Goal: Communication & Community: Participate in discussion

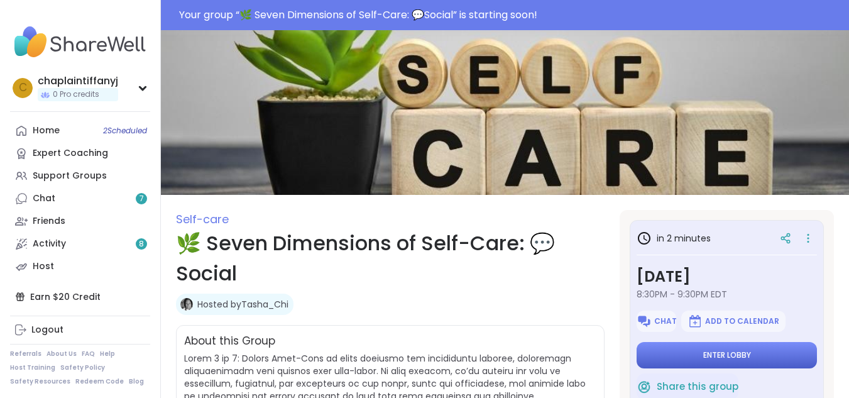
click at [673, 354] on button "Enter lobby" at bounding box center [727, 355] width 180 height 26
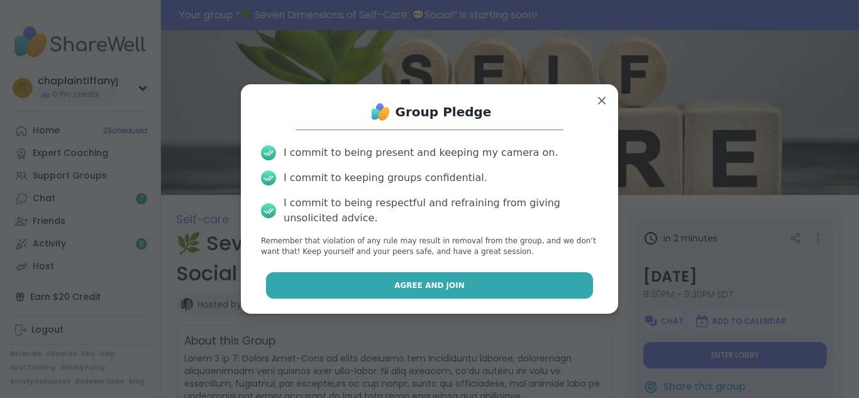
click at [561, 284] on button "Agree and Join" at bounding box center [430, 285] width 328 height 26
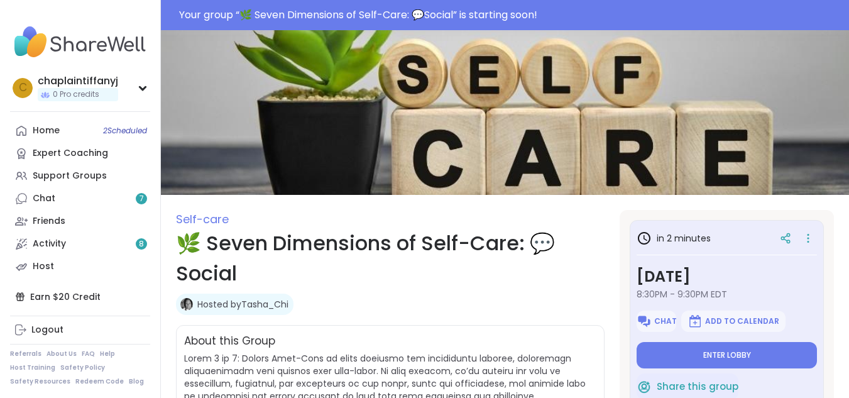
type textarea "*"
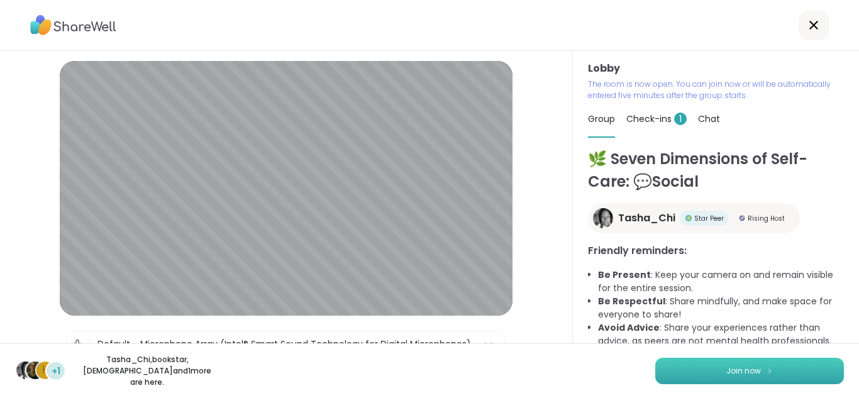
click at [709, 369] on button "Join now" at bounding box center [749, 371] width 189 height 26
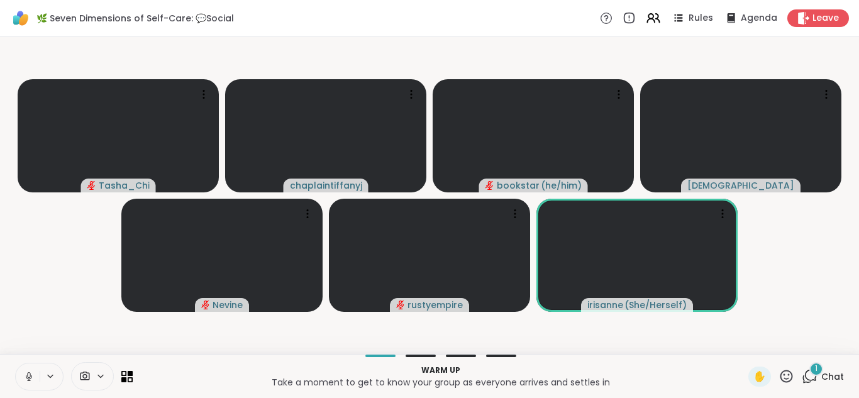
click at [25, 369] on button at bounding box center [28, 376] width 24 height 26
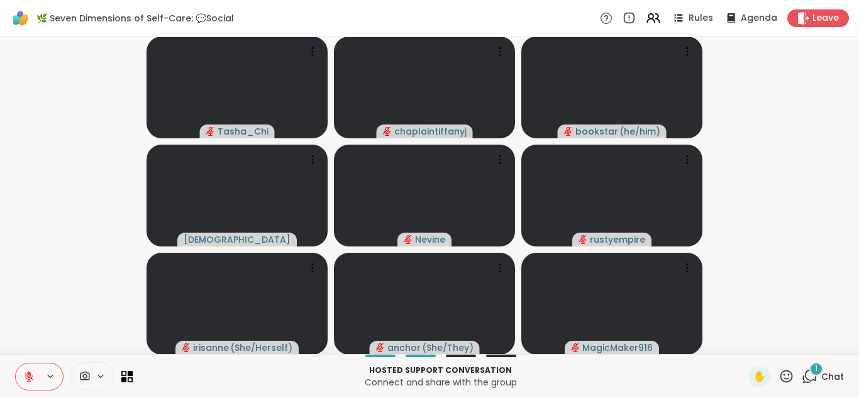
click at [28, 373] on icon at bounding box center [29, 373] width 4 height 5
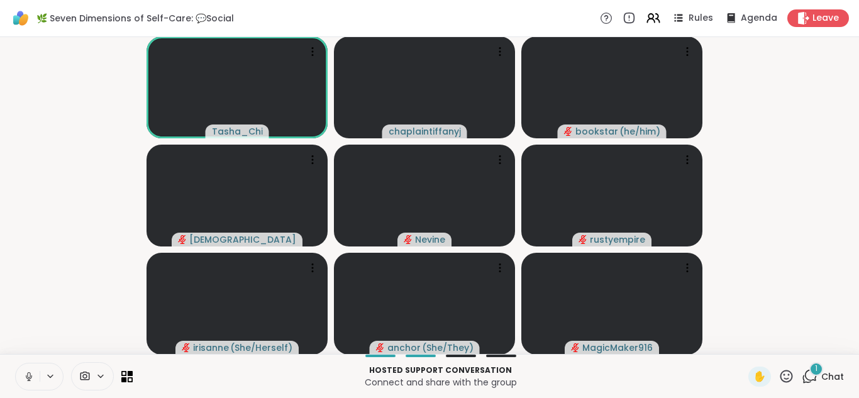
click at [29, 372] on icon at bounding box center [28, 376] width 11 height 11
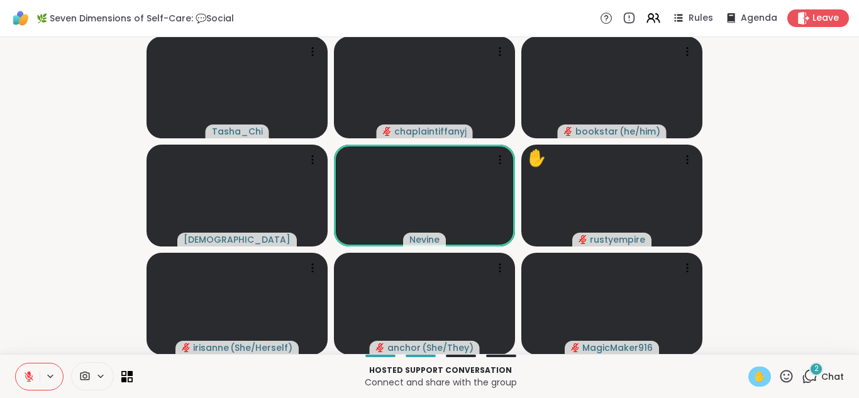
click at [748, 371] on div "✋" at bounding box center [759, 377] width 23 height 20
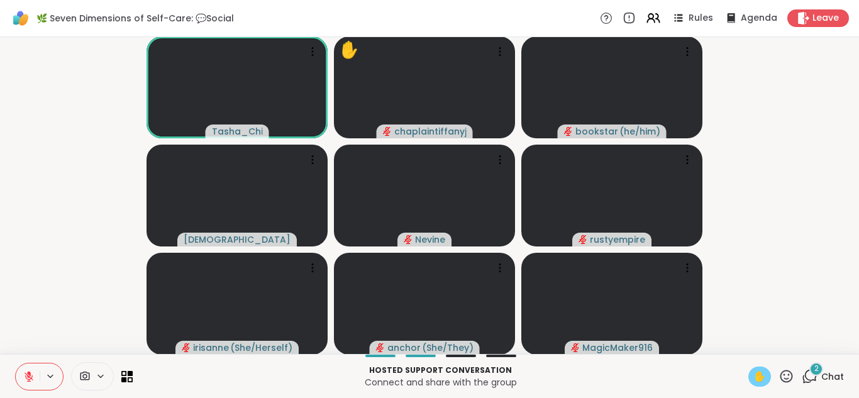
click at [30, 375] on icon at bounding box center [29, 373] width 4 height 5
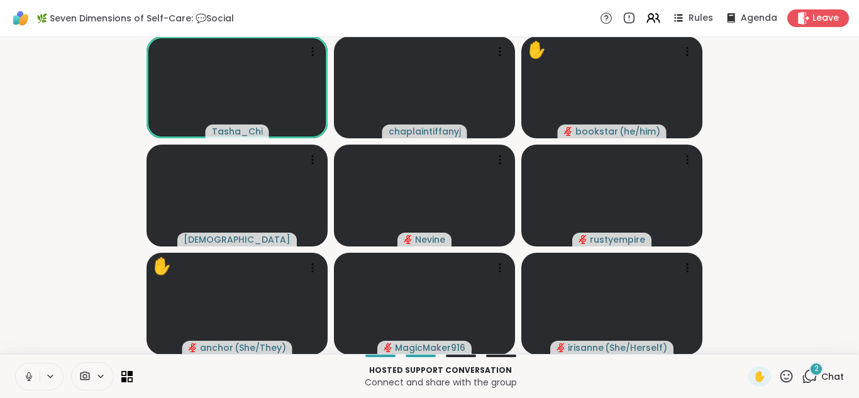
drag, startPoint x: 13, startPoint y: 374, endPoint x: 23, endPoint y: 392, distance: 20.3
click at [21, 394] on div "Hosted support conversation Connect and share with the group ✋ 2 Chat" at bounding box center [429, 376] width 859 height 44
click at [22, 369] on button at bounding box center [28, 376] width 24 height 26
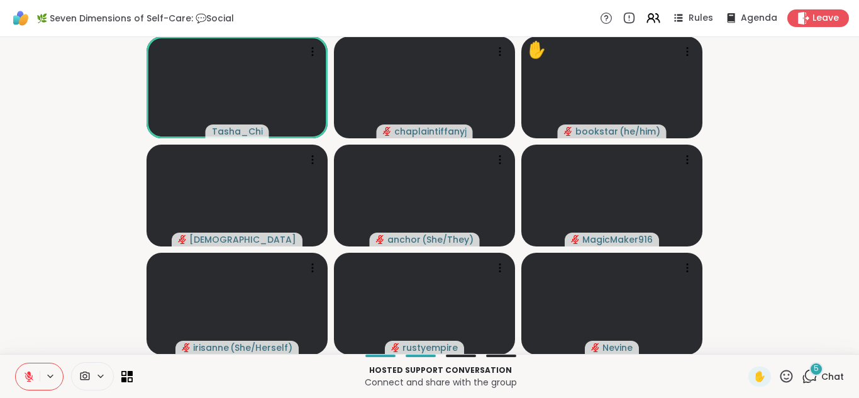
click at [30, 380] on icon at bounding box center [28, 376] width 11 height 11
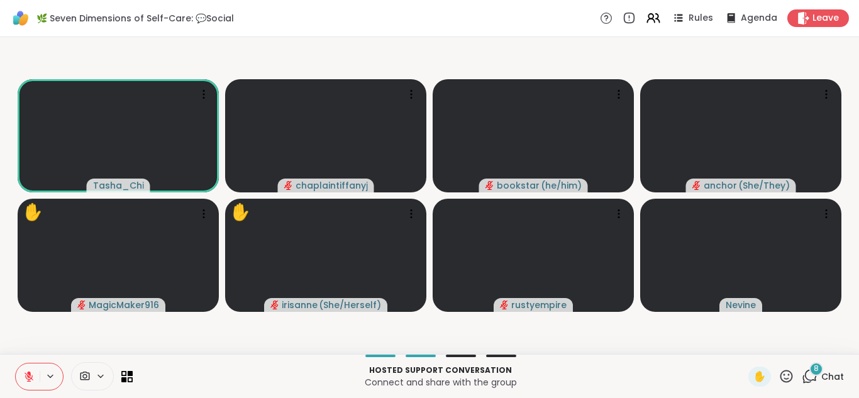
click at [27, 369] on button at bounding box center [28, 376] width 24 height 26
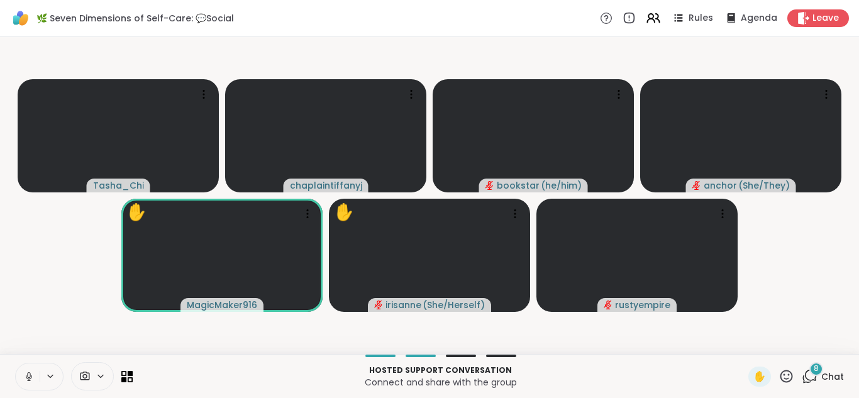
click at [32, 376] on icon at bounding box center [28, 376] width 11 height 11
click at [754, 378] on span "✋" at bounding box center [759, 376] width 13 height 15
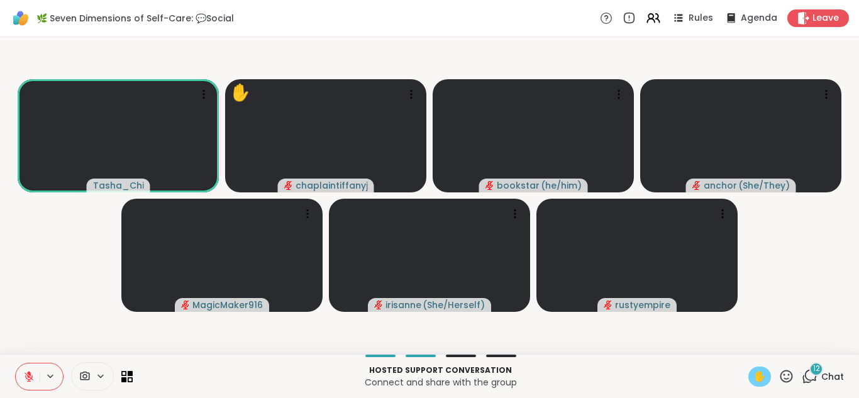
click at [26, 377] on icon at bounding box center [28, 376] width 11 height 11
click at [29, 372] on icon at bounding box center [28, 376] width 11 height 11
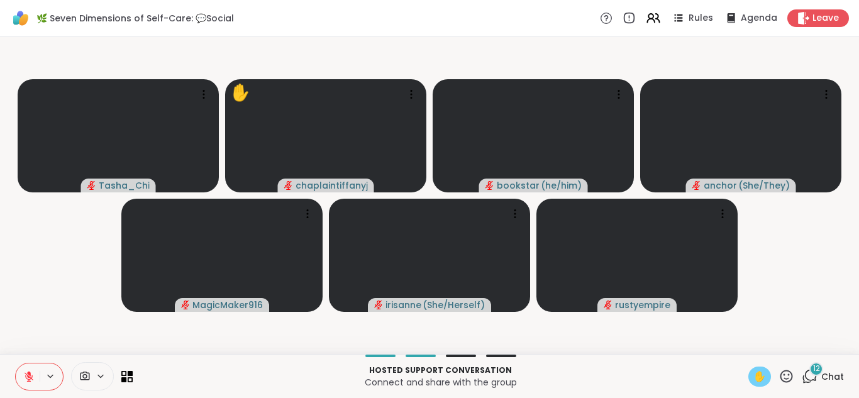
click at [753, 370] on span "✋" at bounding box center [759, 376] width 13 height 15
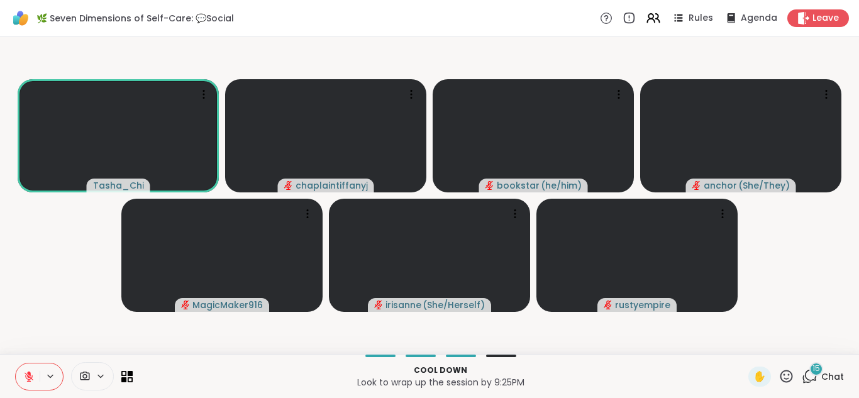
click at [26, 371] on icon at bounding box center [28, 376] width 11 height 11
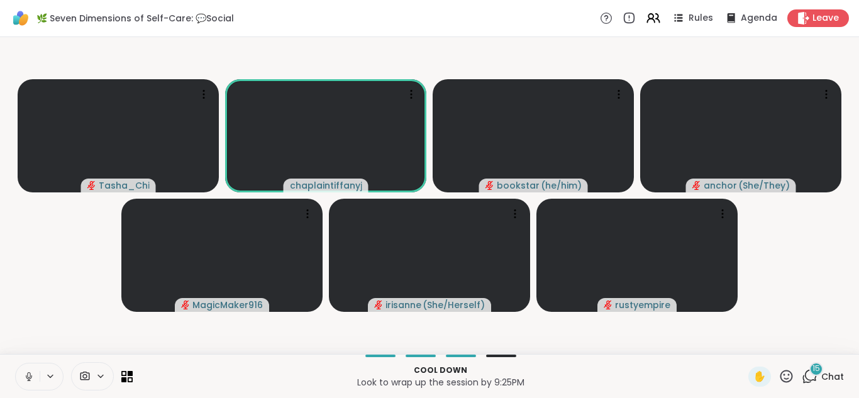
click at [25, 375] on icon at bounding box center [28, 376] width 11 height 11
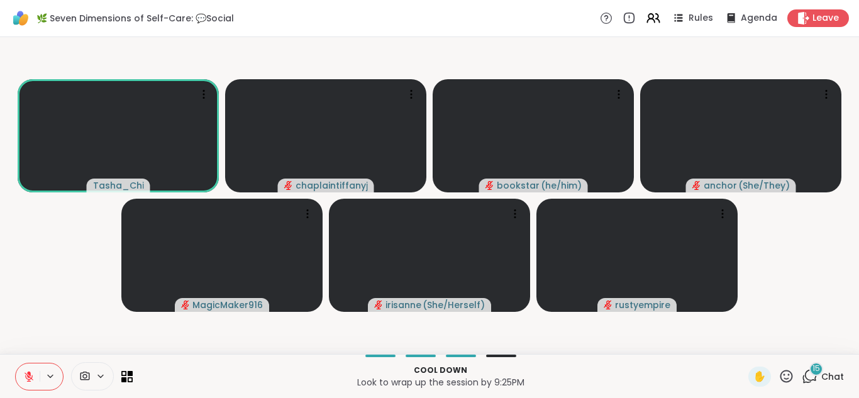
click at [812, 363] on span "15" at bounding box center [816, 368] width 8 height 11
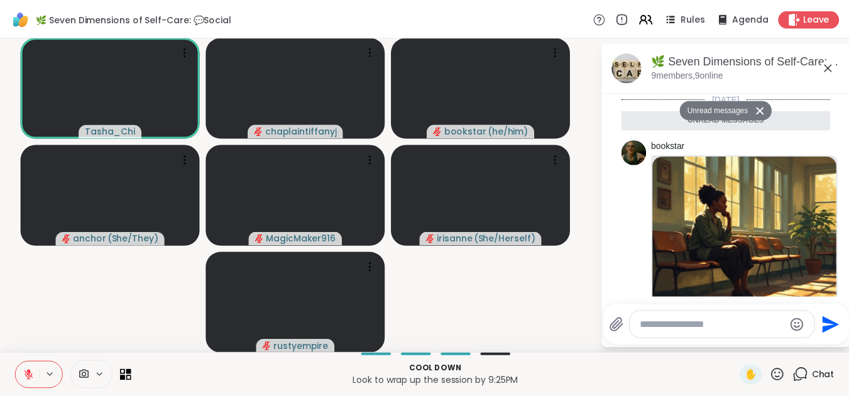
scroll to position [2352, 0]
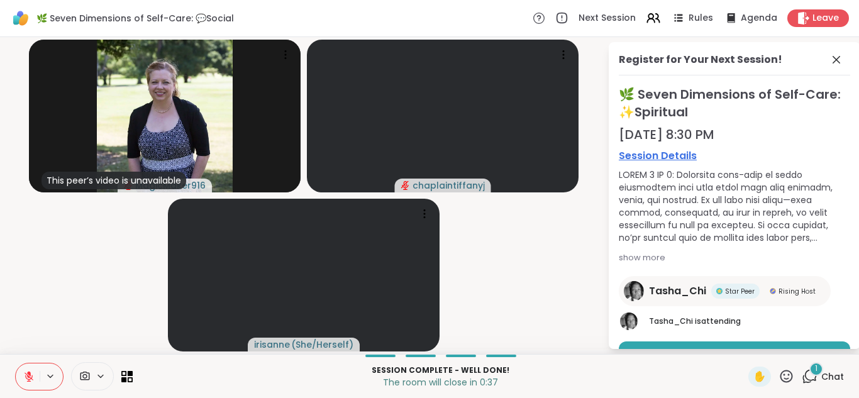
click at [814, 341] on div "🌿 Seven Dimensions of Self-Care: ✨Spiritual [DATE] 8:30 PM Session Details show…" at bounding box center [734, 242] width 231 height 314
click at [812, 24] on span "Leave" at bounding box center [826, 18] width 28 height 13
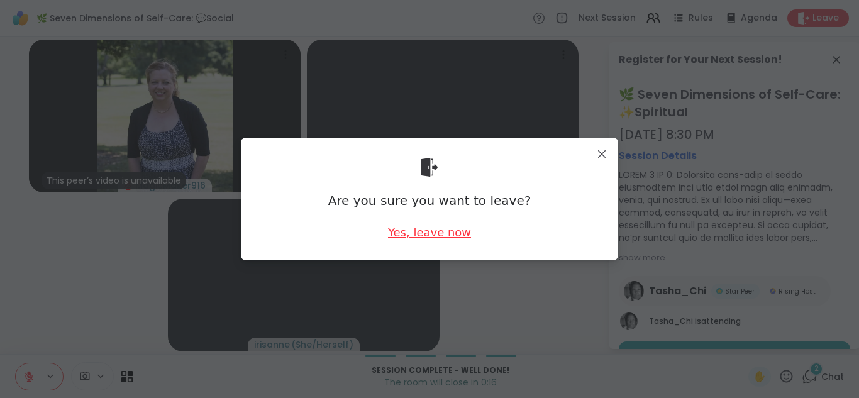
click at [396, 234] on div "Yes, leave now" at bounding box center [429, 232] width 83 height 16
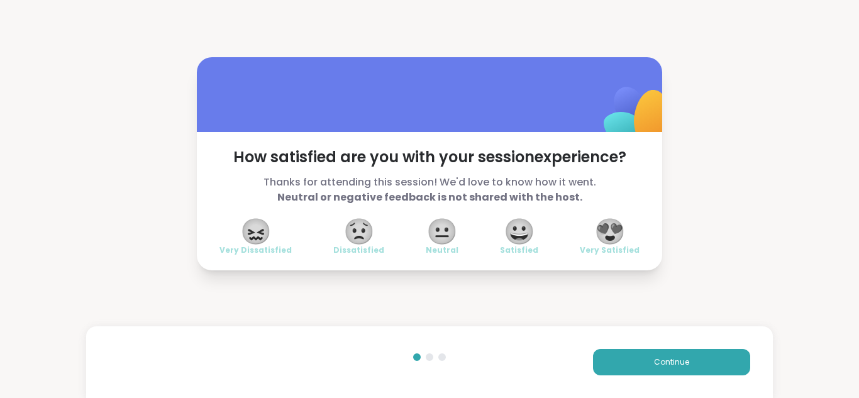
click at [610, 224] on span "😍" at bounding box center [609, 231] width 31 height 23
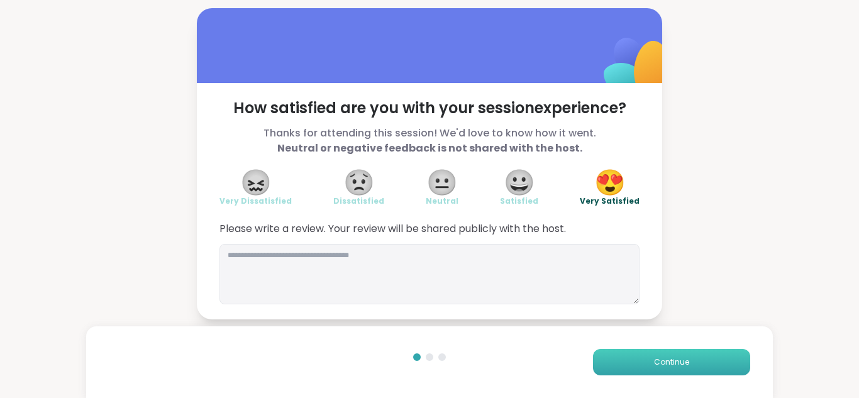
click at [598, 361] on button "Continue" at bounding box center [671, 362] width 157 height 26
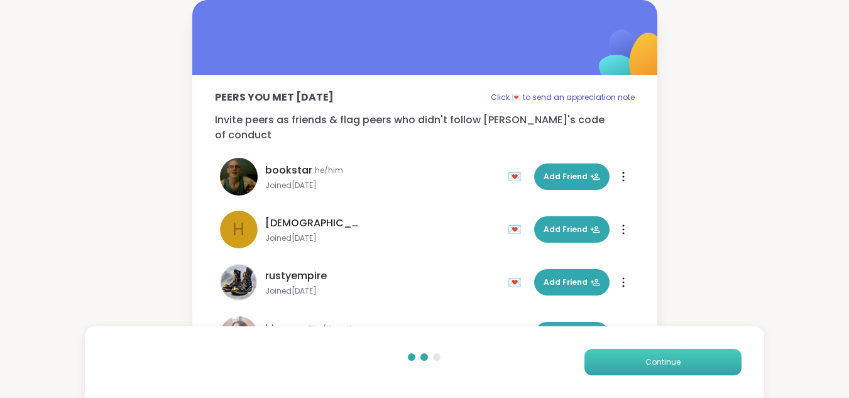
click at [594, 364] on button "Continue" at bounding box center [663, 362] width 157 height 26
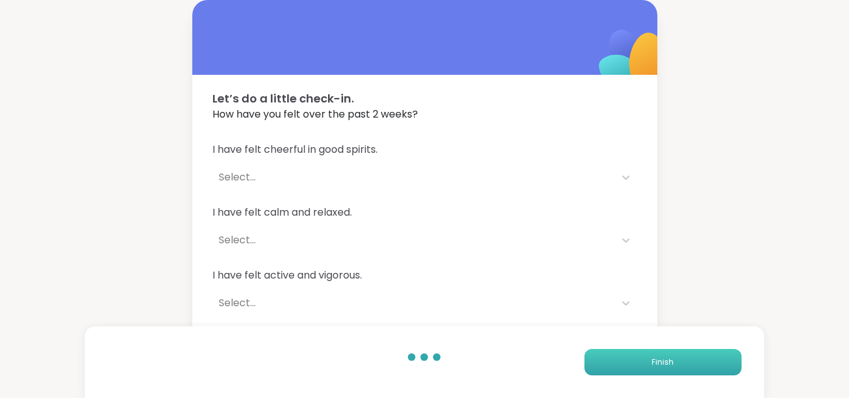
click at [593, 365] on button "Finish" at bounding box center [663, 362] width 157 height 26
